Goal: Navigation & Orientation: Find specific page/section

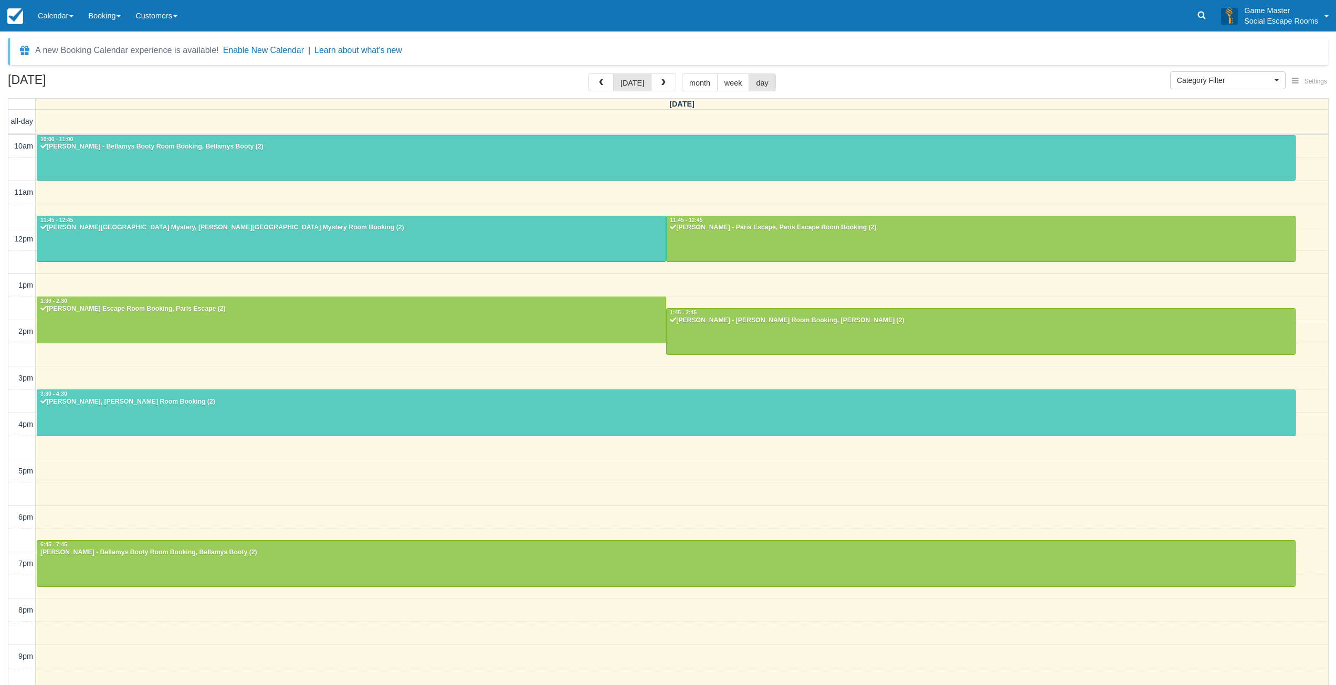
select select
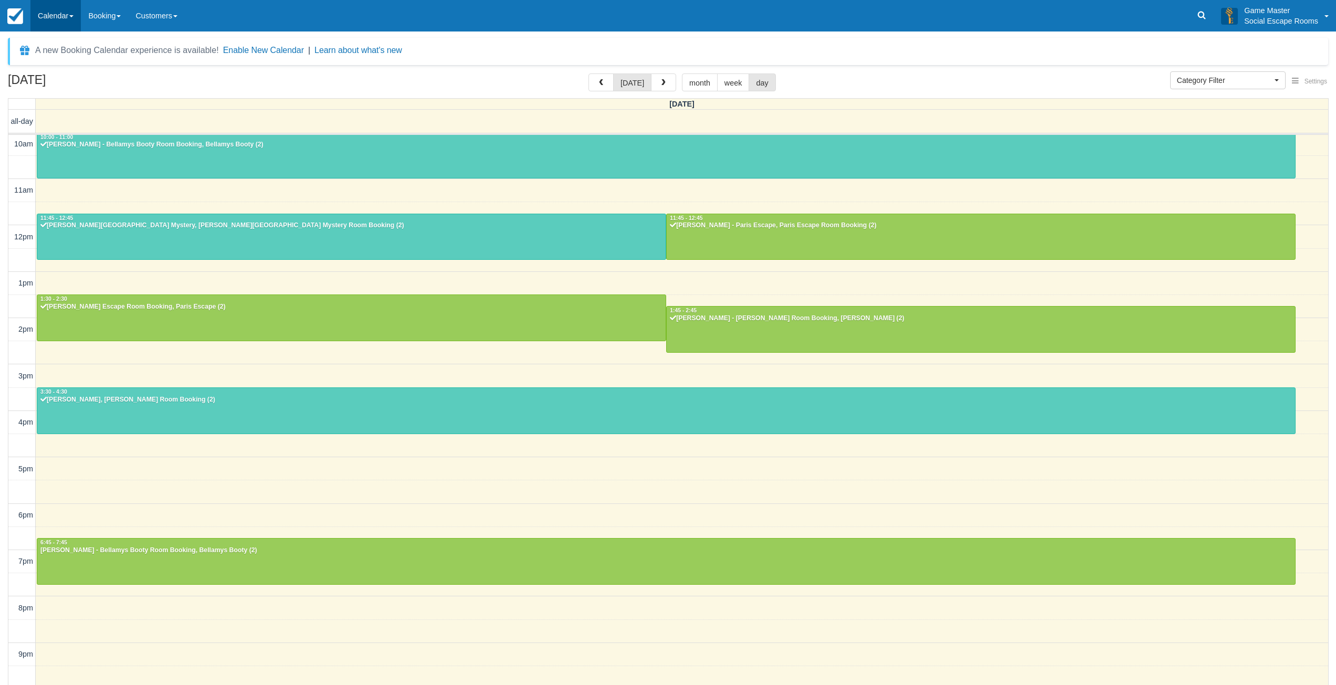
drag, startPoint x: 65, startPoint y: 19, endPoint x: 72, endPoint y: 43, distance: 24.2
click at [65, 19] on link "Calendar" at bounding box center [55, 16] width 50 height 32
click at [76, 136] on link "Day" at bounding box center [72, 143] width 83 height 22
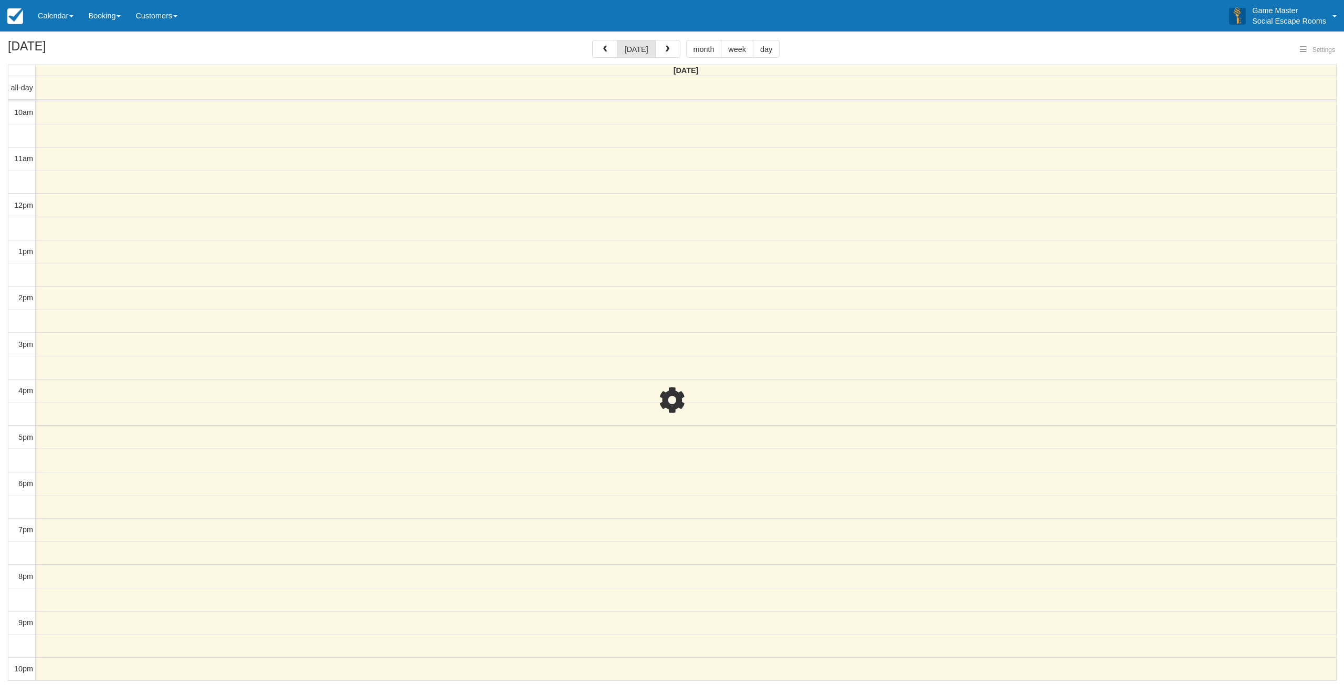
select select
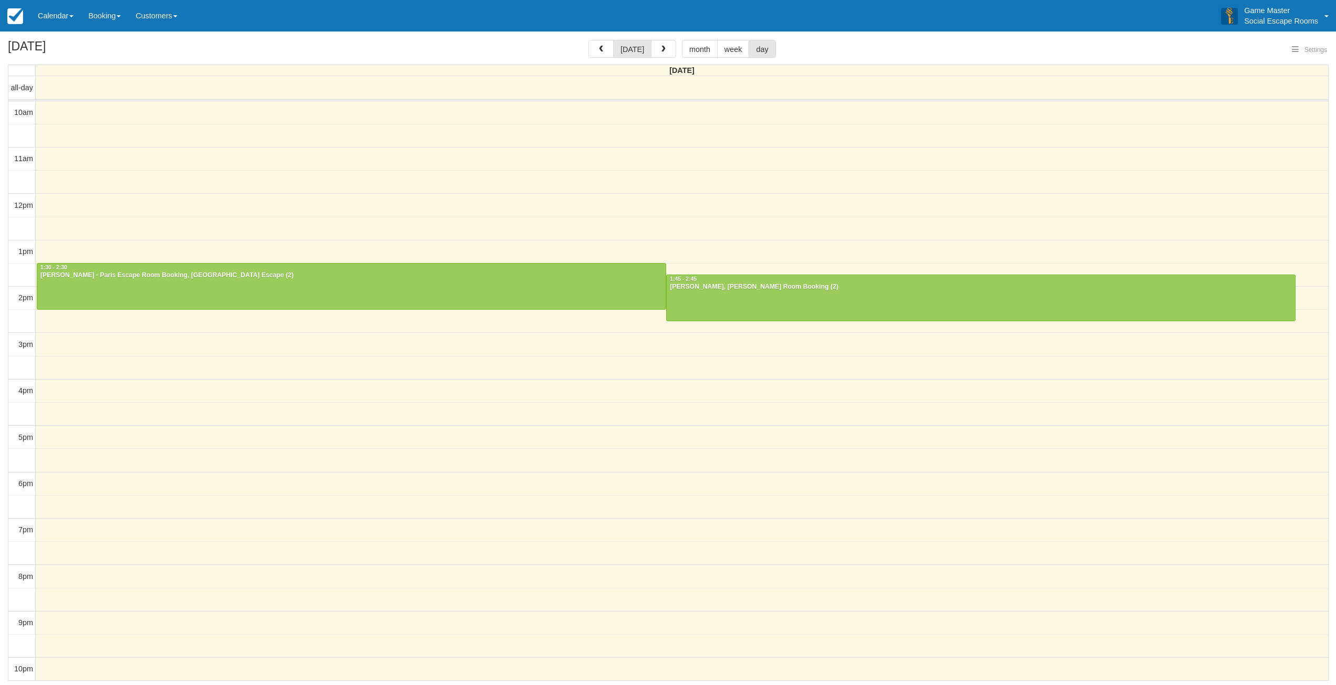
select select
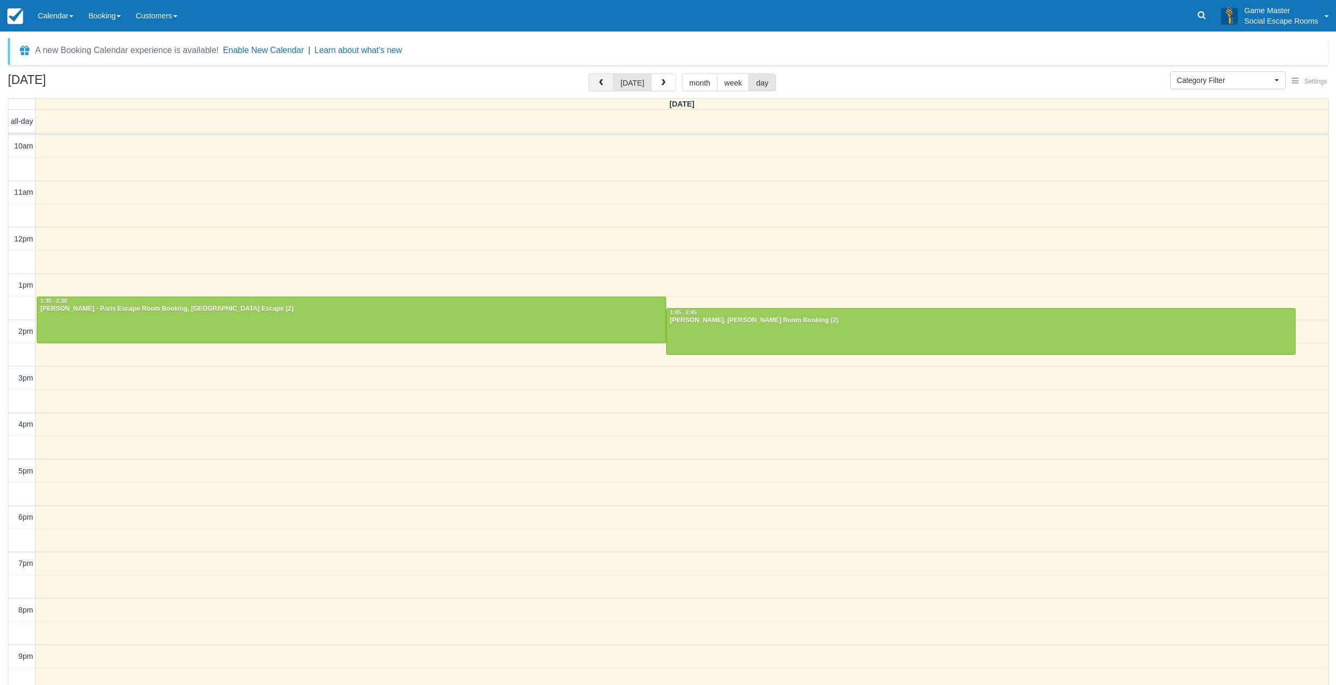
click at [610, 85] on button "button" at bounding box center [601, 83] width 25 height 18
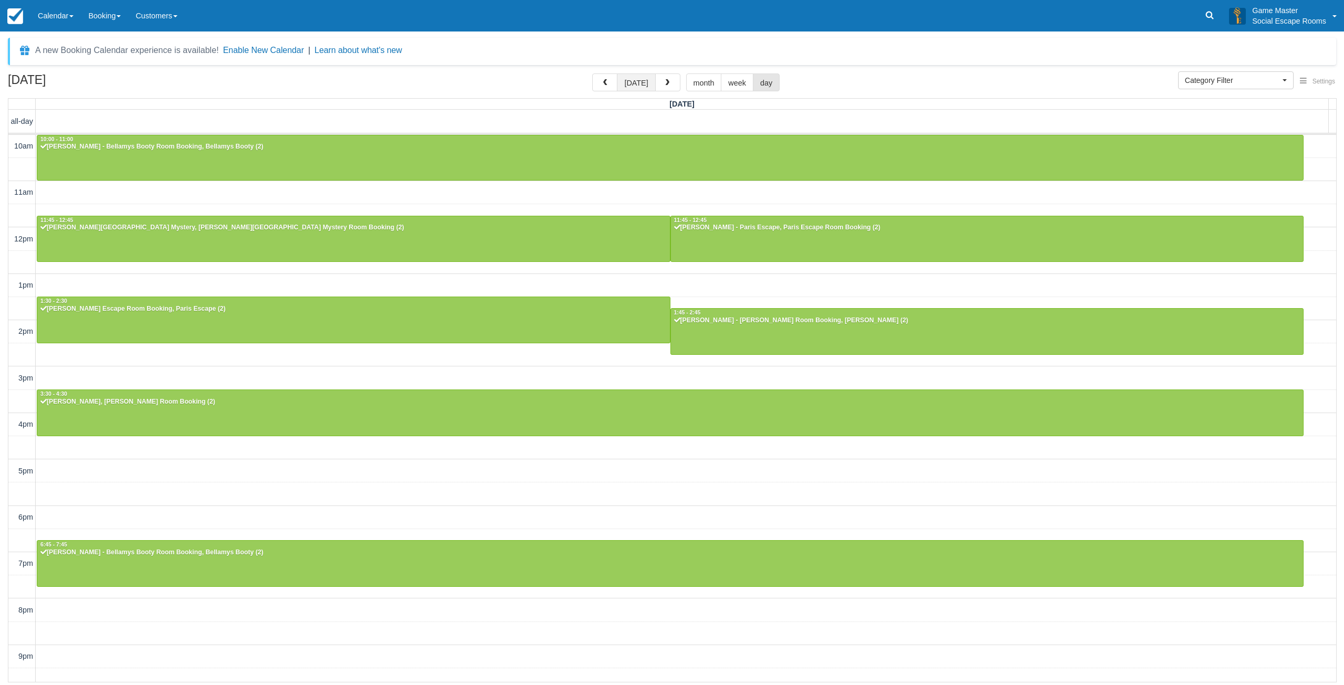
click at [640, 86] on button "[DATE]" at bounding box center [636, 83] width 38 height 18
